Goal: Check status: Check status

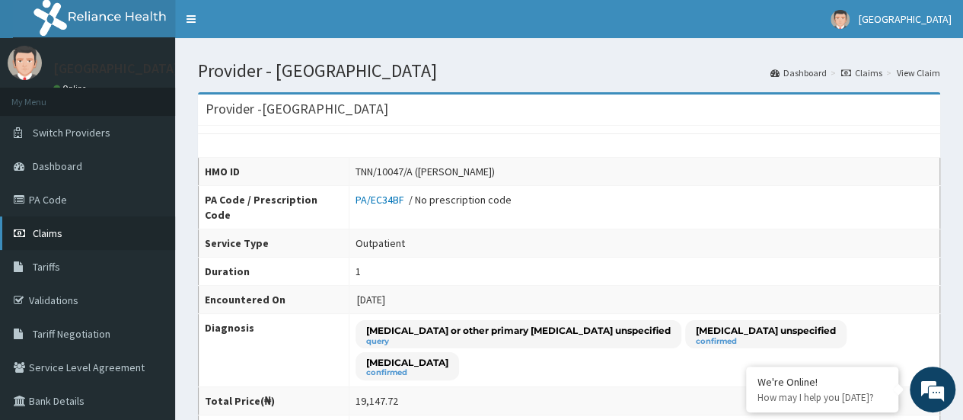
click at [43, 237] on span "Claims" at bounding box center [48, 233] width 30 height 14
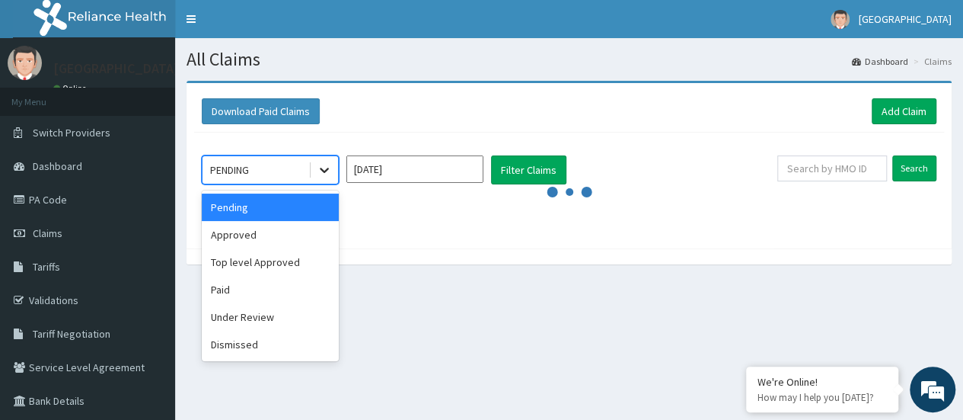
click at [322, 164] on icon at bounding box center [324, 169] width 15 height 15
click at [259, 264] on div "Top level Approved" at bounding box center [270, 261] width 137 height 27
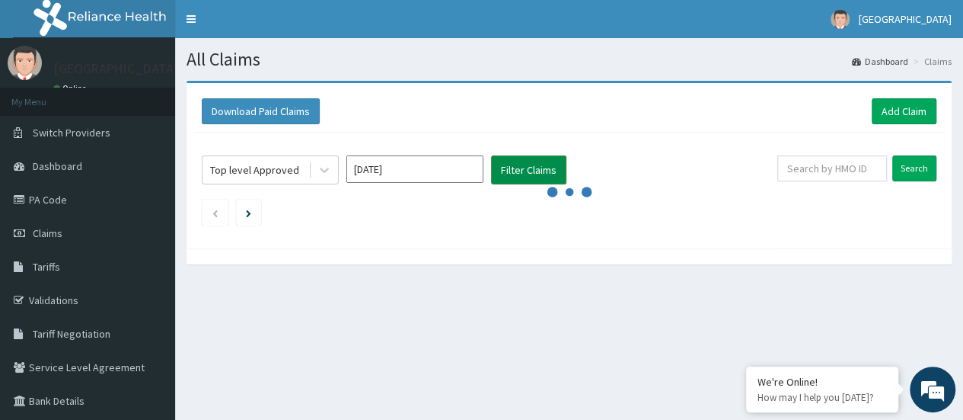
click at [522, 176] on button "Filter Claims" at bounding box center [528, 169] width 75 height 29
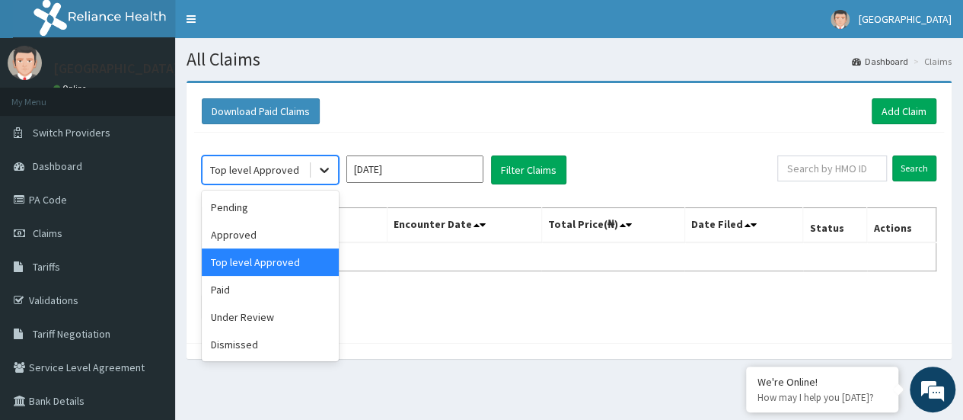
click at [317, 169] on icon at bounding box center [324, 169] width 15 height 15
click at [244, 281] on div "Paid" at bounding box center [270, 289] width 137 height 27
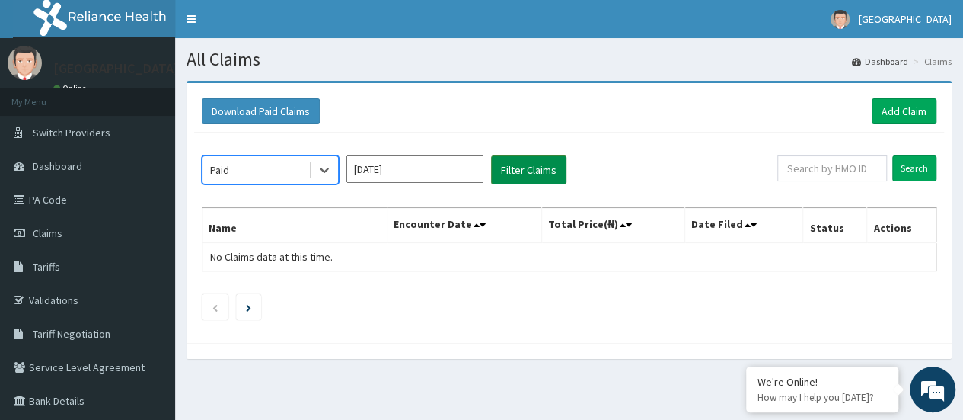
click at [528, 157] on button "Filter Claims" at bounding box center [528, 169] width 75 height 29
click at [522, 162] on button "Filter Claims" at bounding box center [528, 169] width 75 height 29
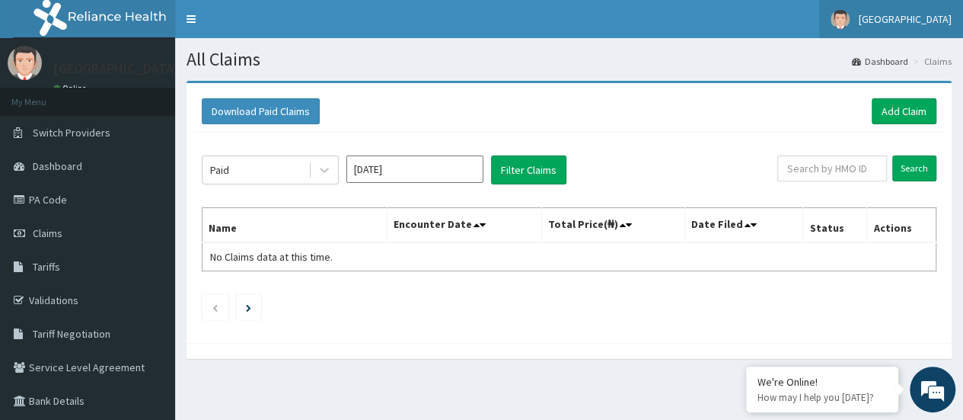
click at [921, 25] on span "[GEOGRAPHIC_DATA]" at bounding box center [905, 19] width 93 height 14
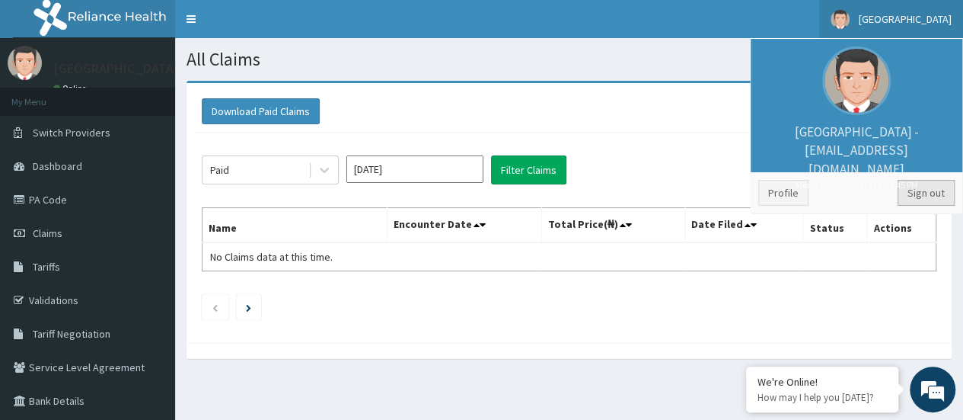
click at [920, 190] on link "Sign out" at bounding box center [926, 193] width 57 height 26
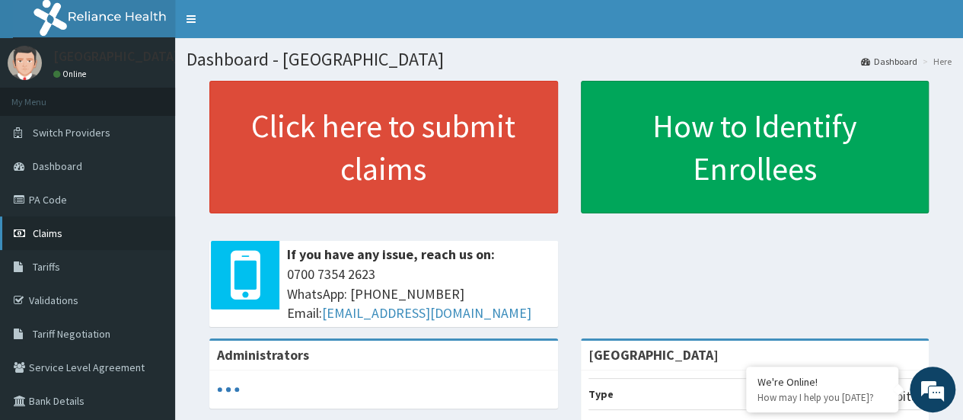
click at [65, 229] on link "Claims" at bounding box center [87, 233] width 175 height 34
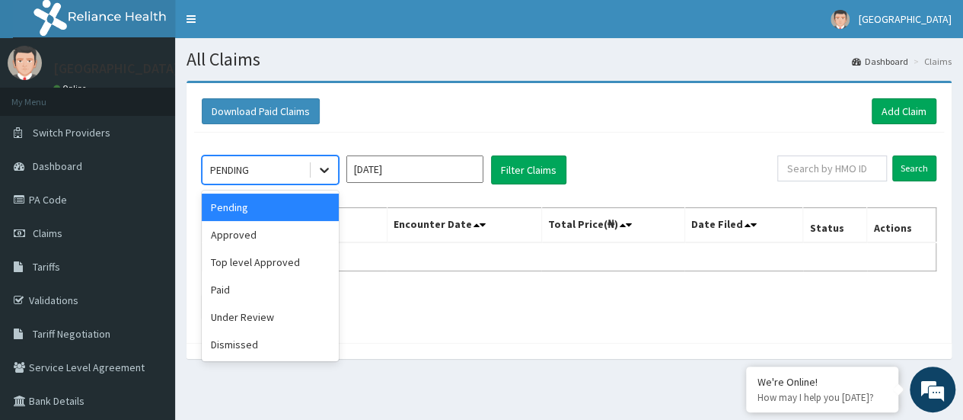
click at [317, 169] on icon at bounding box center [324, 169] width 15 height 15
click at [237, 295] on div "Paid" at bounding box center [270, 289] width 137 height 27
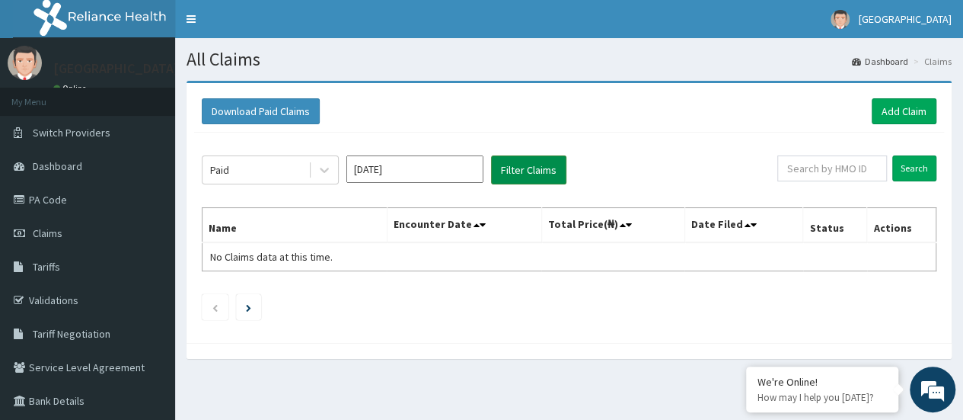
click at [523, 177] on button "Filter Claims" at bounding box center [528, 169] width 75 height 29
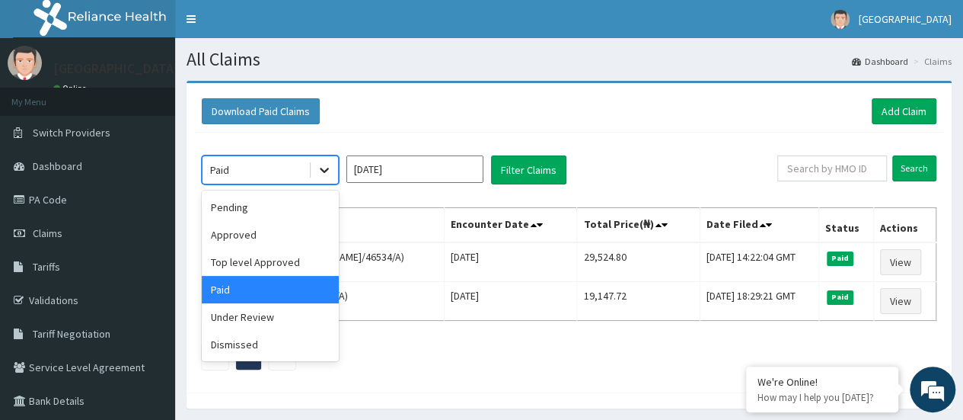
click at [333, 176] on div at bounding box center [324, 169] width 27 height 27
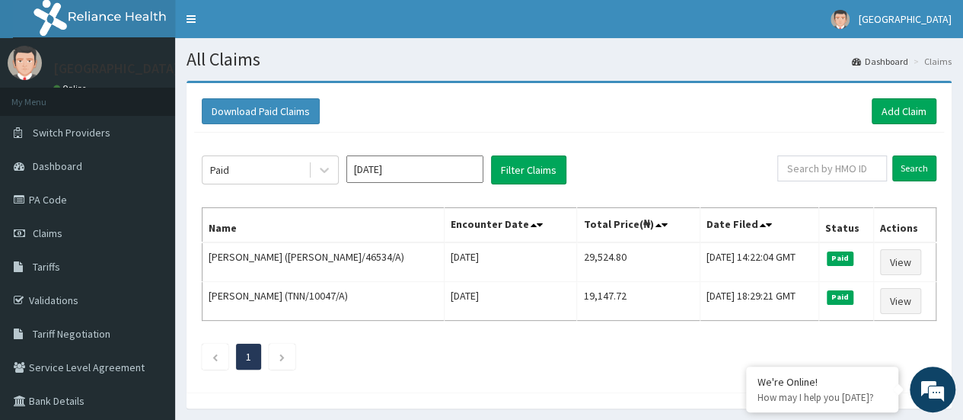
click at [567, 358] on ul "1" at bounding box center [569, 356] width 735 height 26
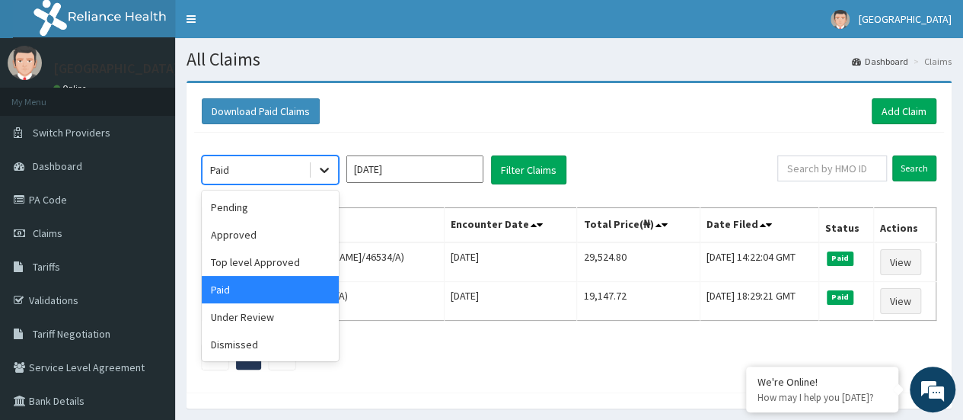
click at [333, 161] on div at bounding box center [324, 169] width 27 height 27
click at [242, 234] on div "Approved" at bounding box center [270, 234] width 137 height 27
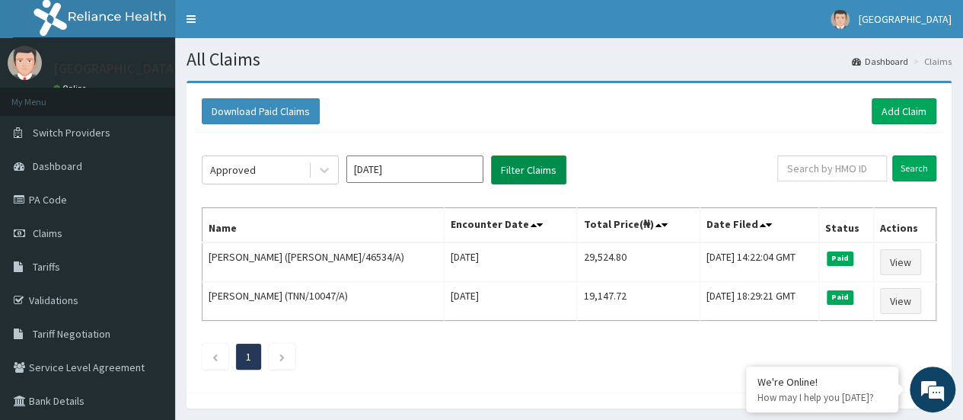
click at [528, 163] on button "Filter Claims" at bounding box center [528, 169] width 75 height 29
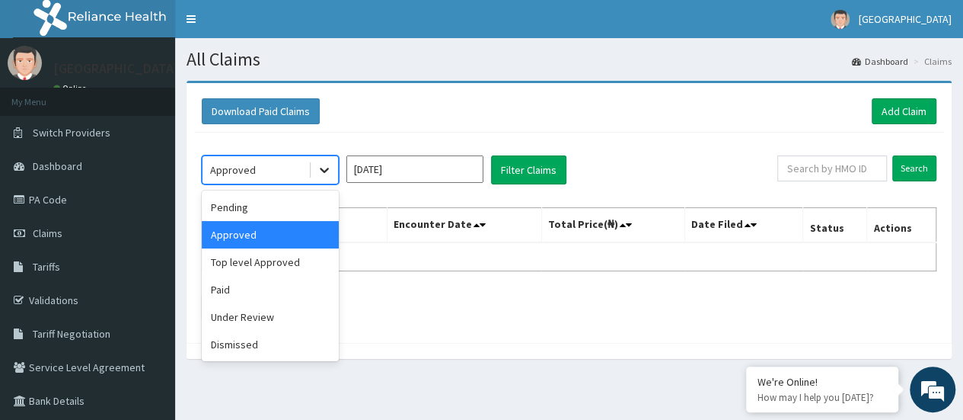
click at [311, 166] on div at bounding box center [324, 169] width 27 height 27
click at [257, 253] on div "Top level Approved" at bounding box center [270, 261] width 137 height 27
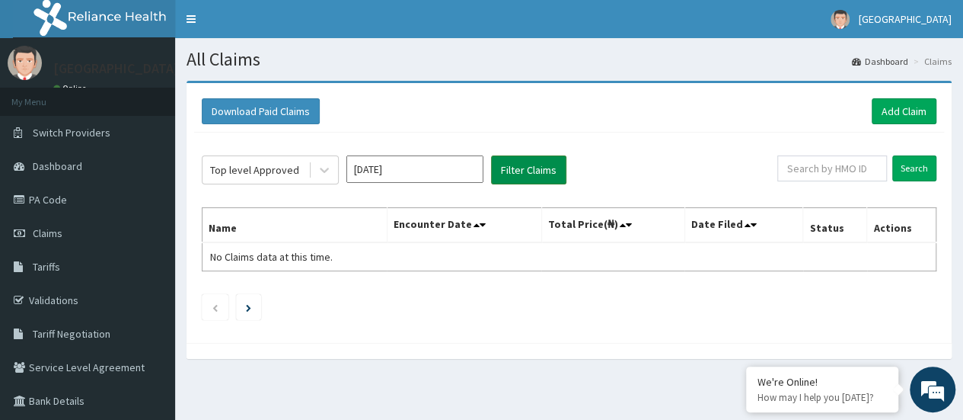
click at [520, 168] on button "Filter Claims" at bounding box center [528, 169] width 75 height 29
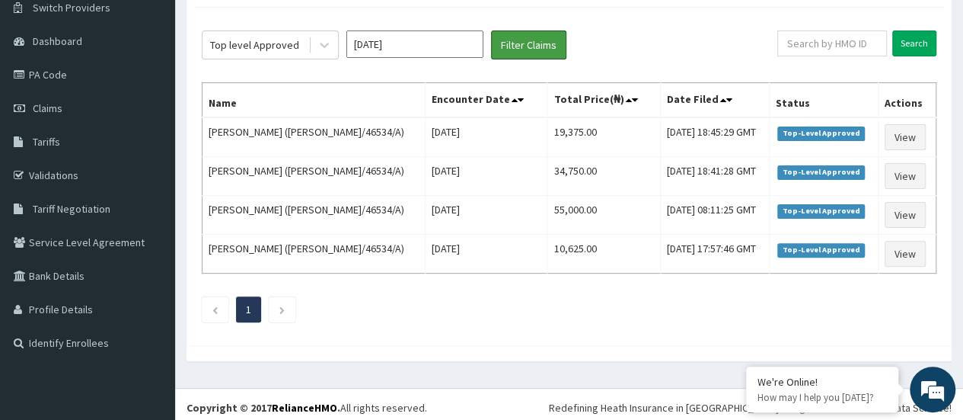
scroll to position [127, 0]
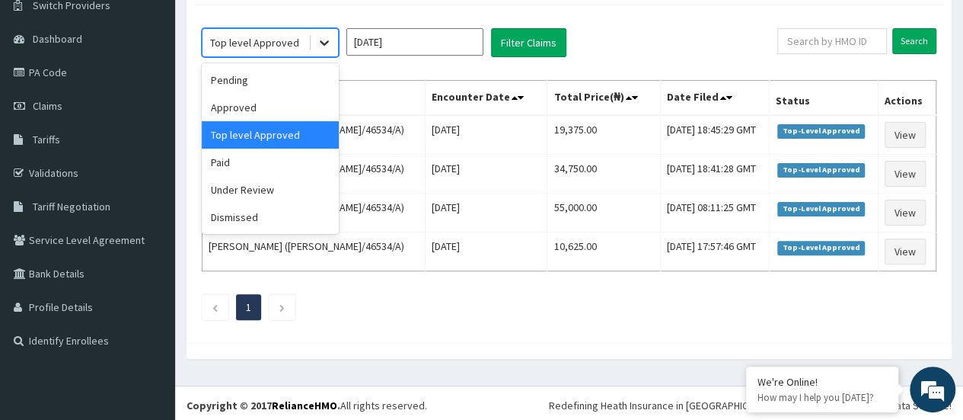
click at [324, 47] on icon at bounding box center [324, 42] width 15 height 15
click at [256, 169] on div "Paid" at bounding box center [270, 161] width 137 height 27
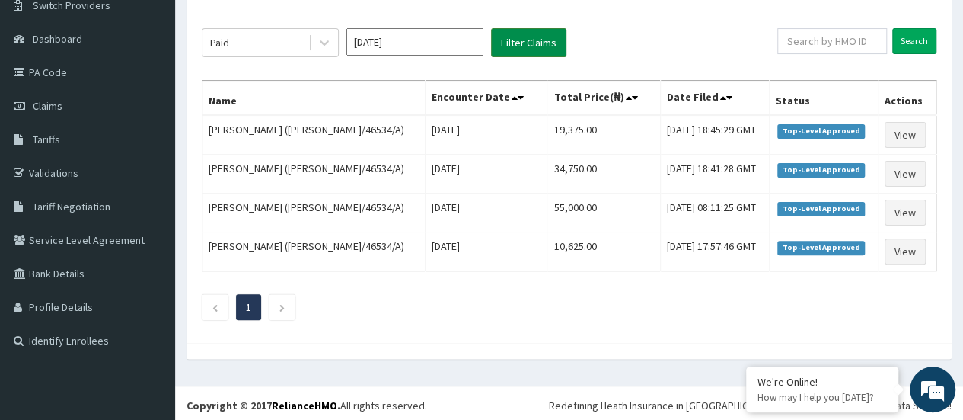
click at [538, 53] on button "Filter Claims" at bounding box center [528, 42] width 75 height 29
